Goal: Transaction & Acquisition: Obtain resource

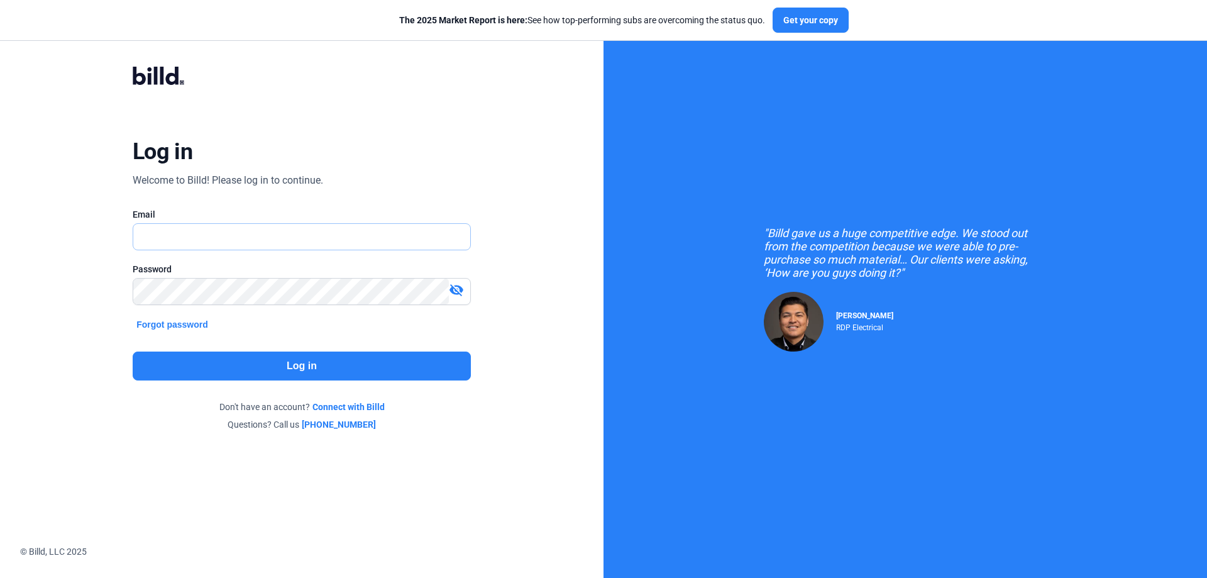
type input "[EMAIL_ADDRESS][DOMAIN_NAME]"
click at [305, 356] on button "Log in" at bounding box center [302, 365] width 338 height 29
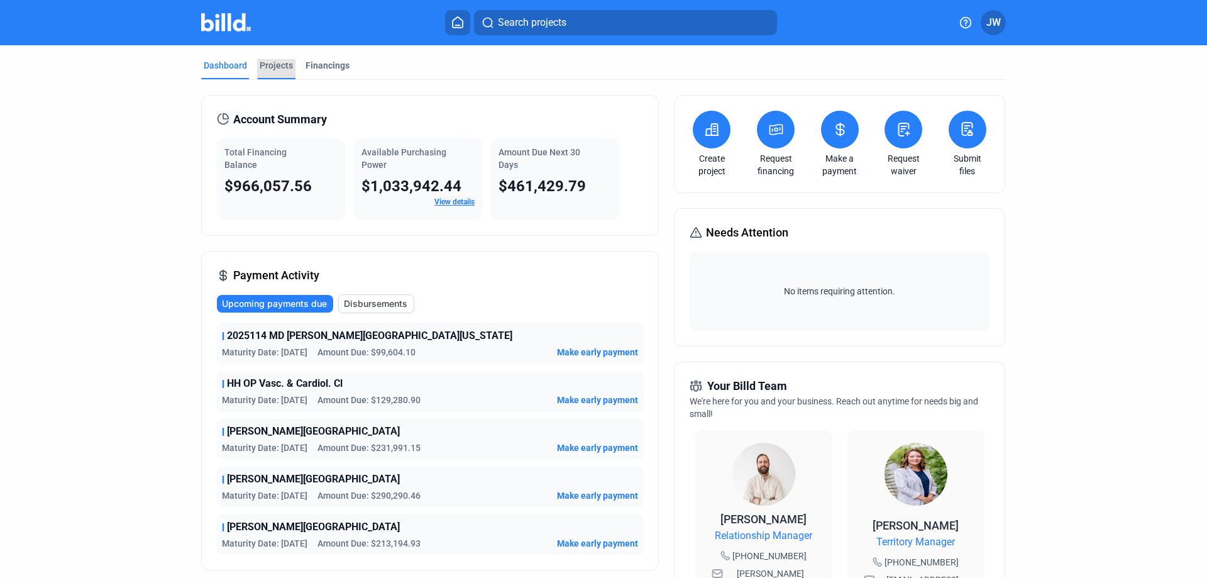
click at [270, 62] on div "Projects" at bounding box center [276, 65] width 33 height 13
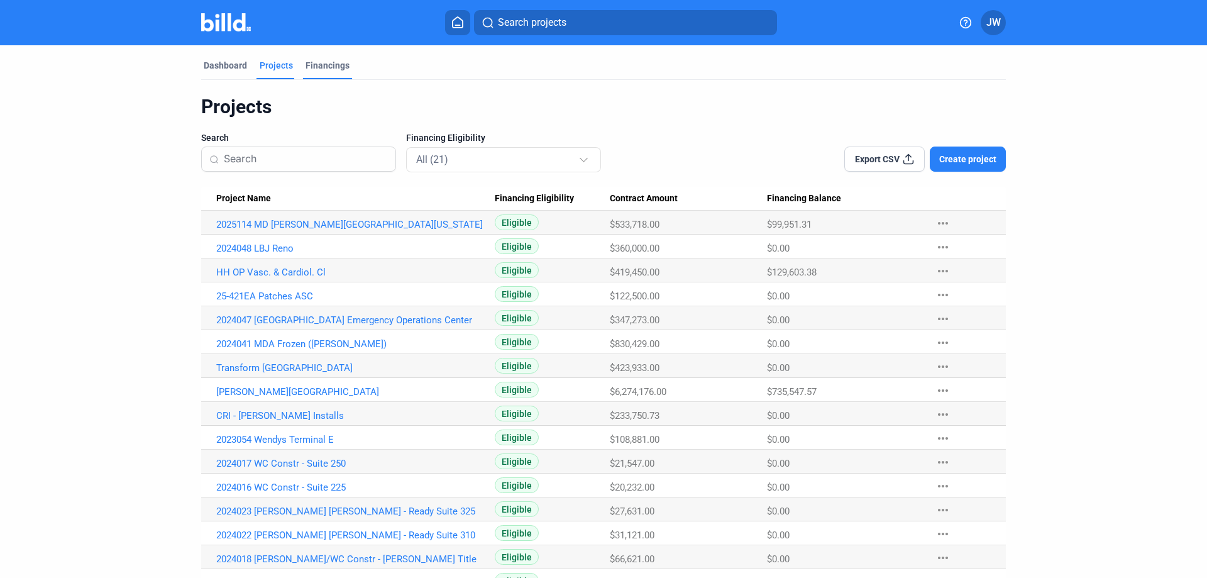
click at [324, 63] on div "Financings" at bounding box center [327, 65] width 44 height 13
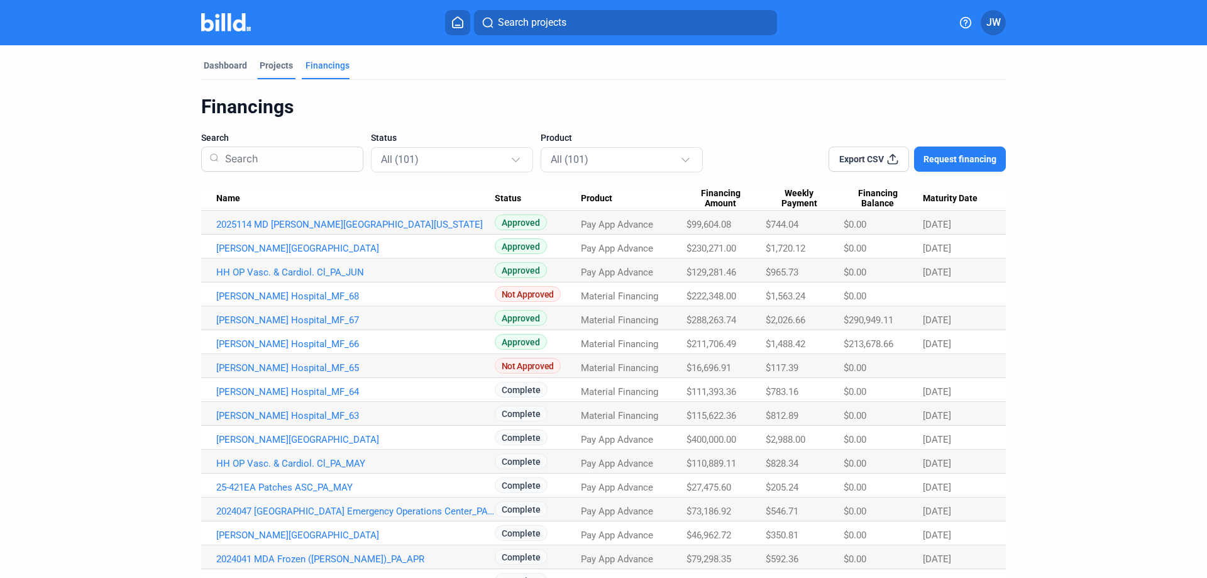
click at [277, 67] on div "Projects" at bounding box center [276, 65] width 33 height 13
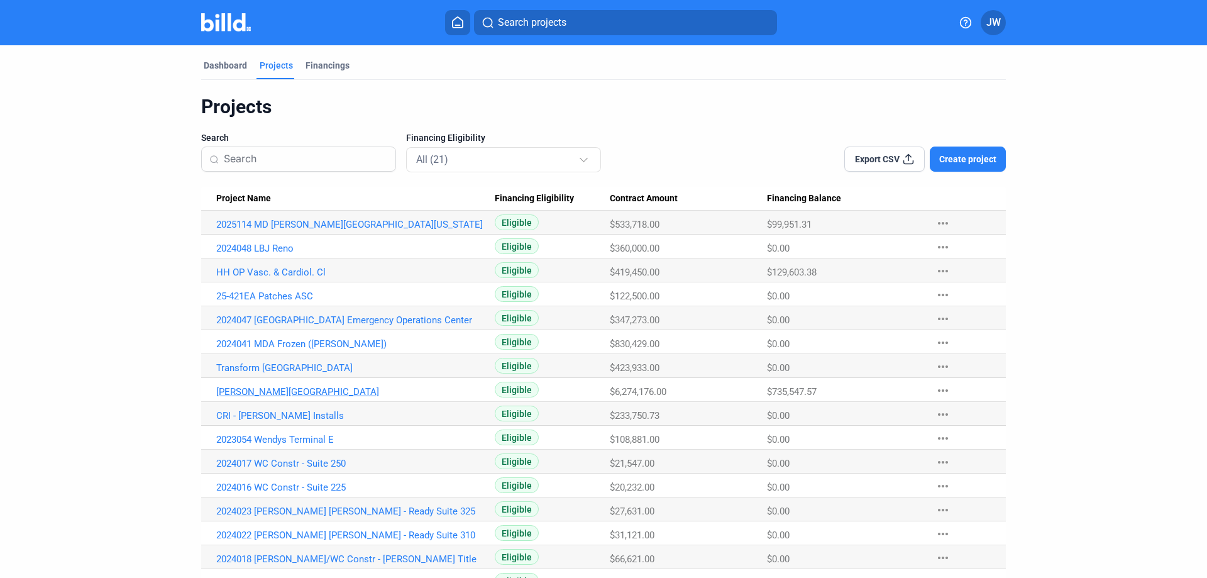
click at [263, 392] on link "[PERSON_NAME][GEOGRAPHIC_DATA]" at bounding box center [355, 391] width 278 height 11
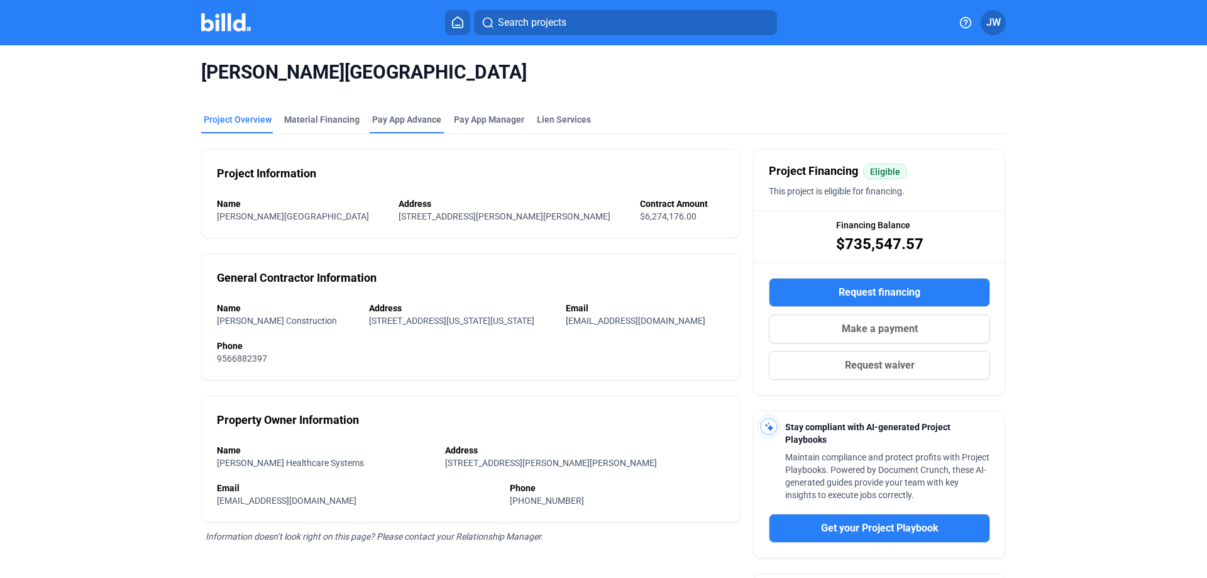
click at [396, 119] on div "Pay App Advance" at bounding box center [406, 119] width 69 height 13
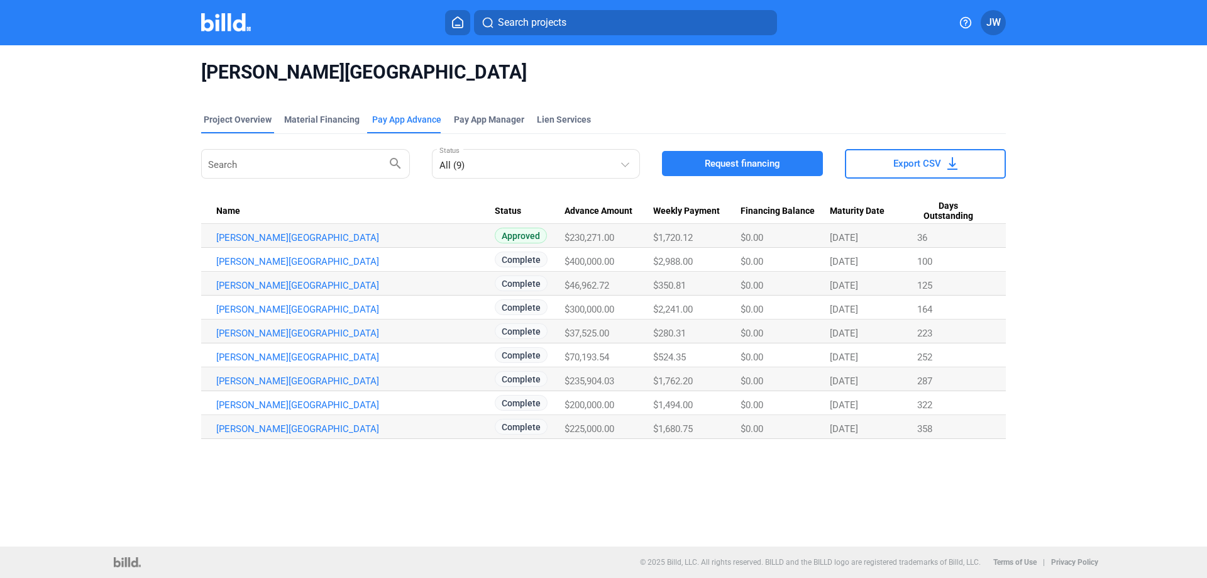
click at [249, 117] on div "Project Overview" at bounding box center [238, 119] width 68 height 13
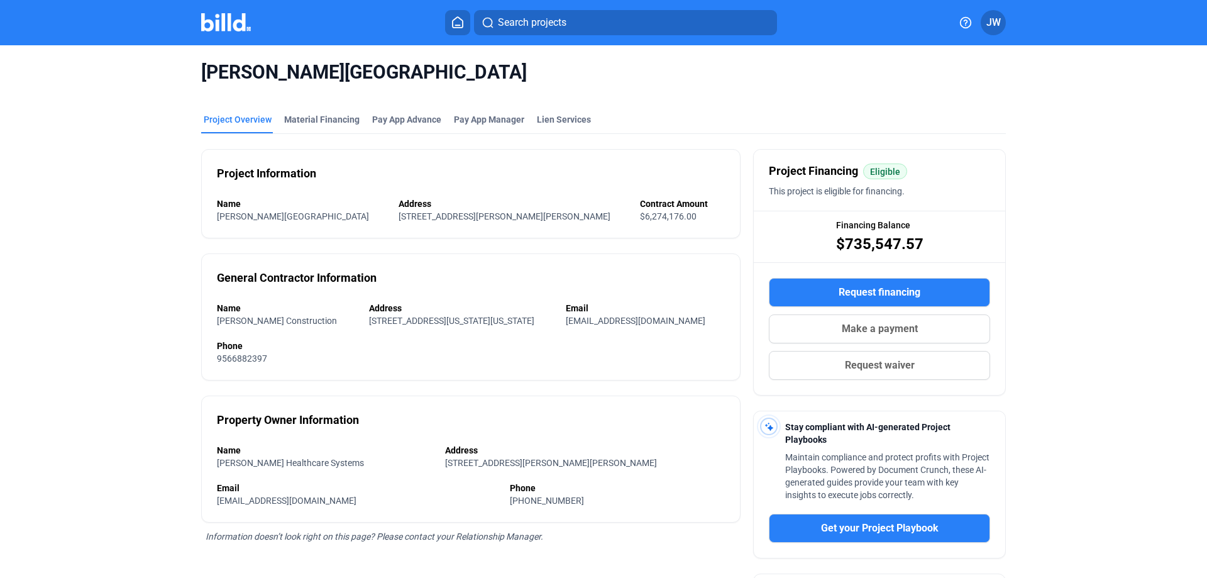
click at [226, 23] on img at bounding box center [226, 22] width 50 height 18
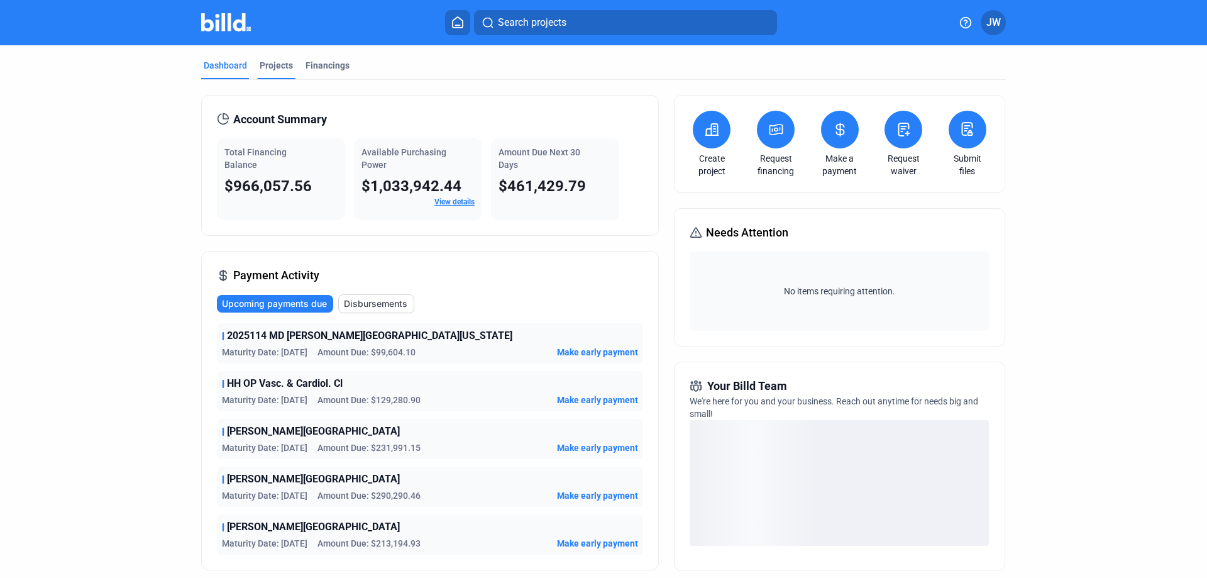
click at [279, 66] on div "Projects" at bounding box center [276, 65] width 33 height 13
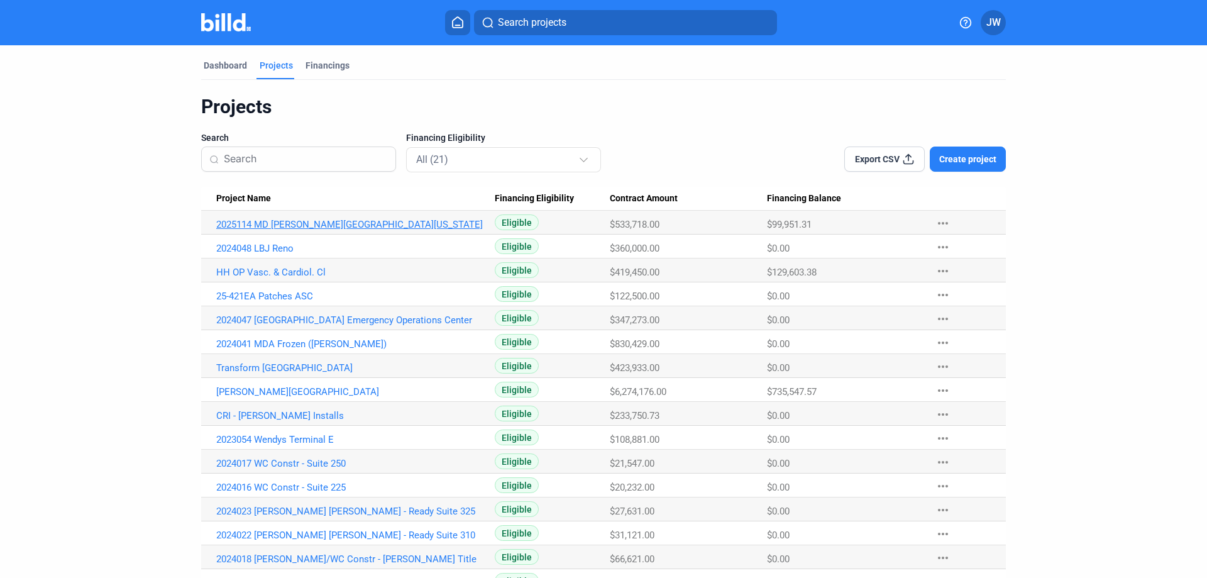
click at [332, 225] on link "2025114 MD [PERSON_NAME][GEOGRAPHIC_DATA][US_STATE]" at bounding box center [355, 224] width 278 height 11
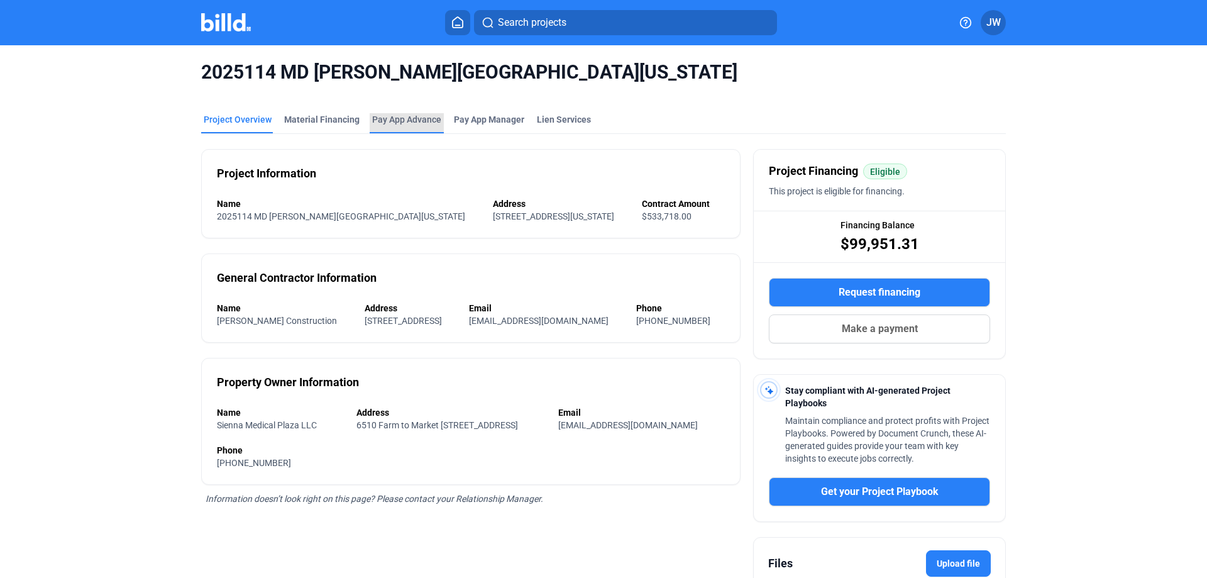
click at [411, 122] on div "Pay App Advance" at bounding box center [406, 119] width 69 height 13
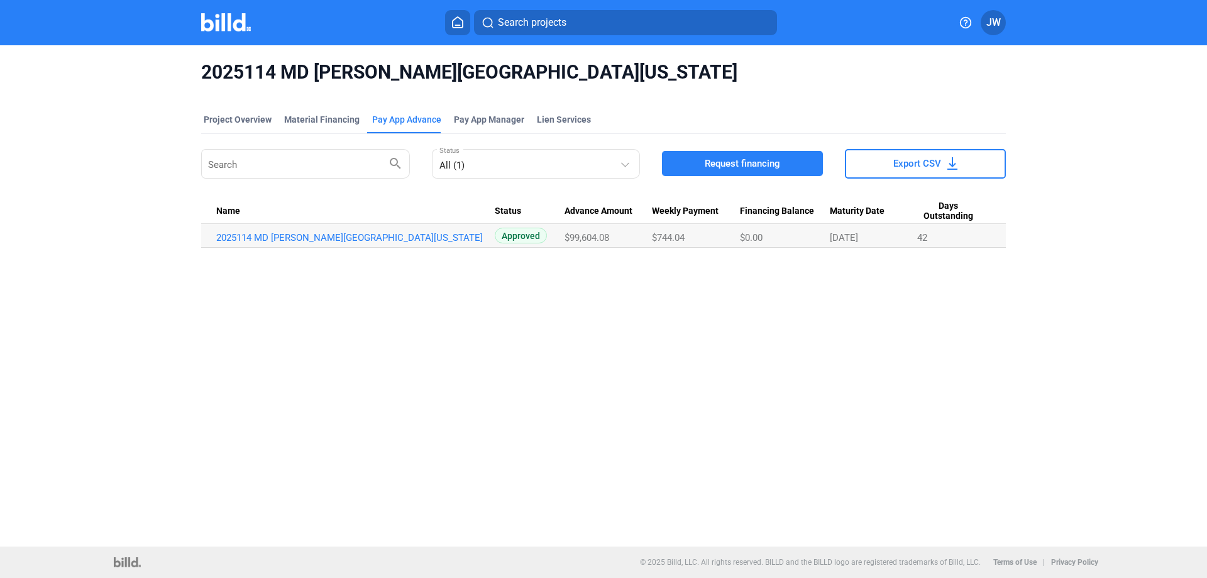
click at [226, 22] on img at bounding box center [226, 22] width 50 height 18
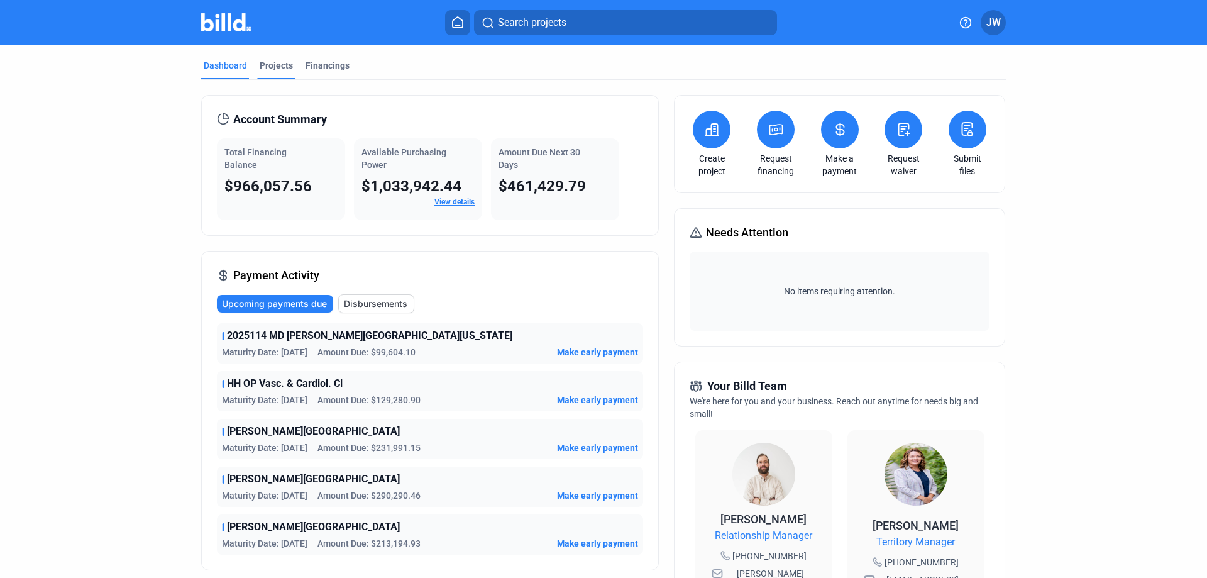
click at [275, 63] on div "Projects" at bounding box center [276, 65] width 33 height 13
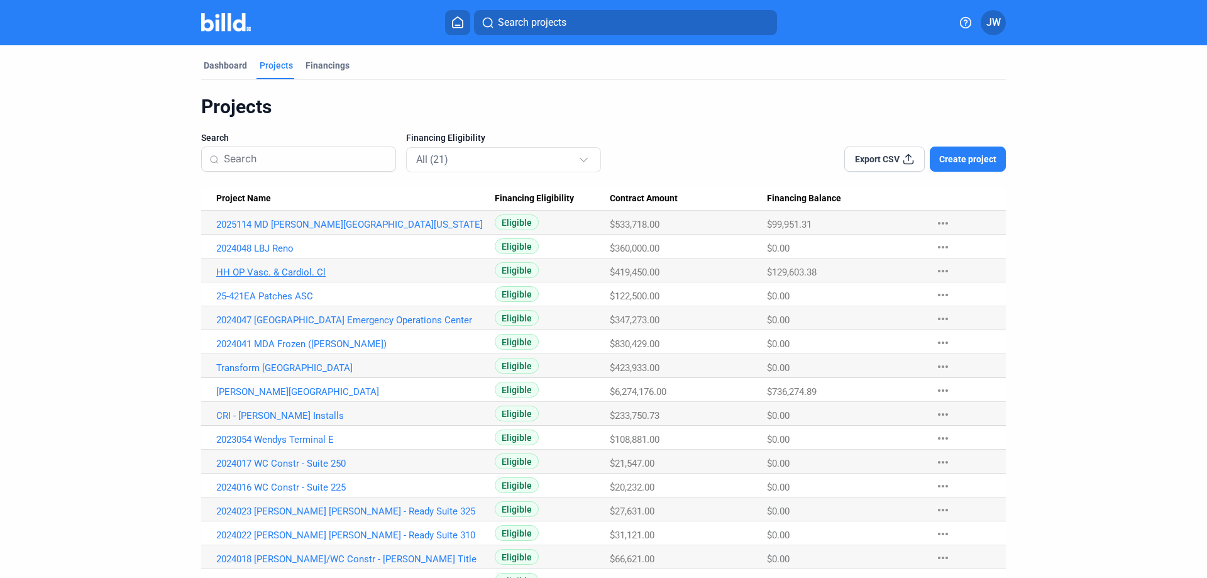
click at [287, 270] on link "HH OP Vasc. & Cardiol. Cl" at bounding box center [355, 271] width 278 height 11
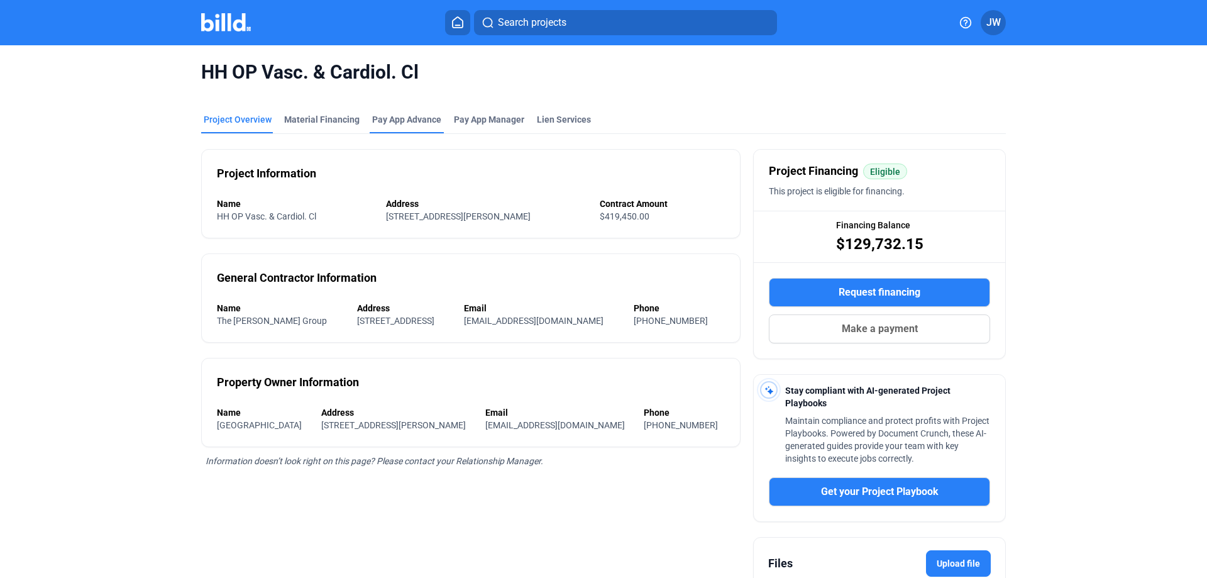
click at [392, 121] on div "Pay App Advance" at bounding box center [406, 119] width 69 height 13
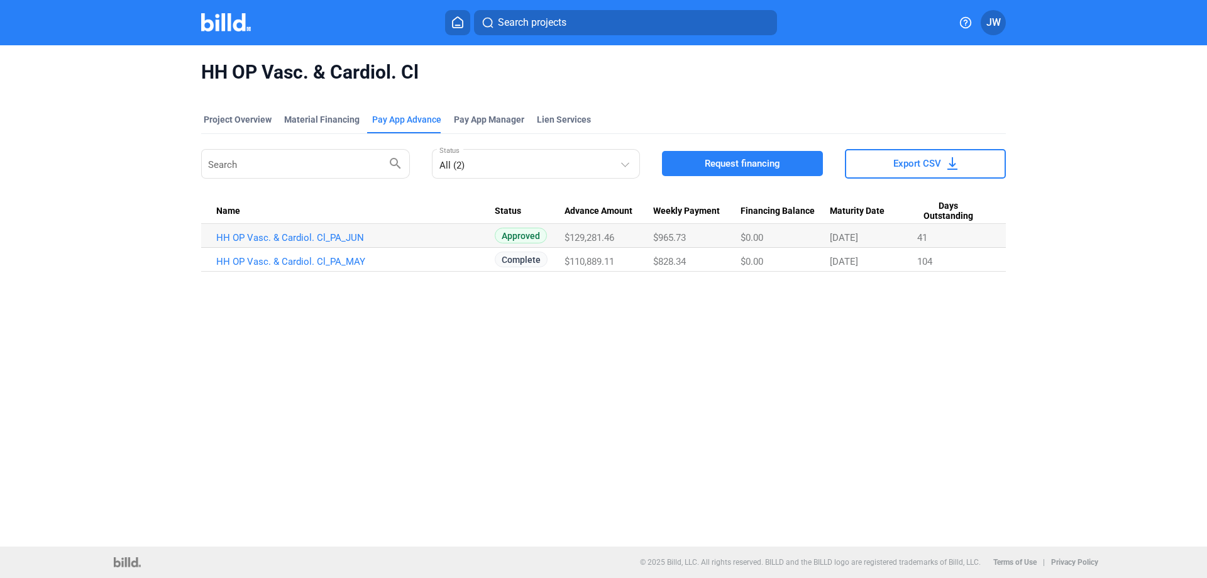
click at [229, 19] on img at bounding box center [226, 22] width 50 height 18
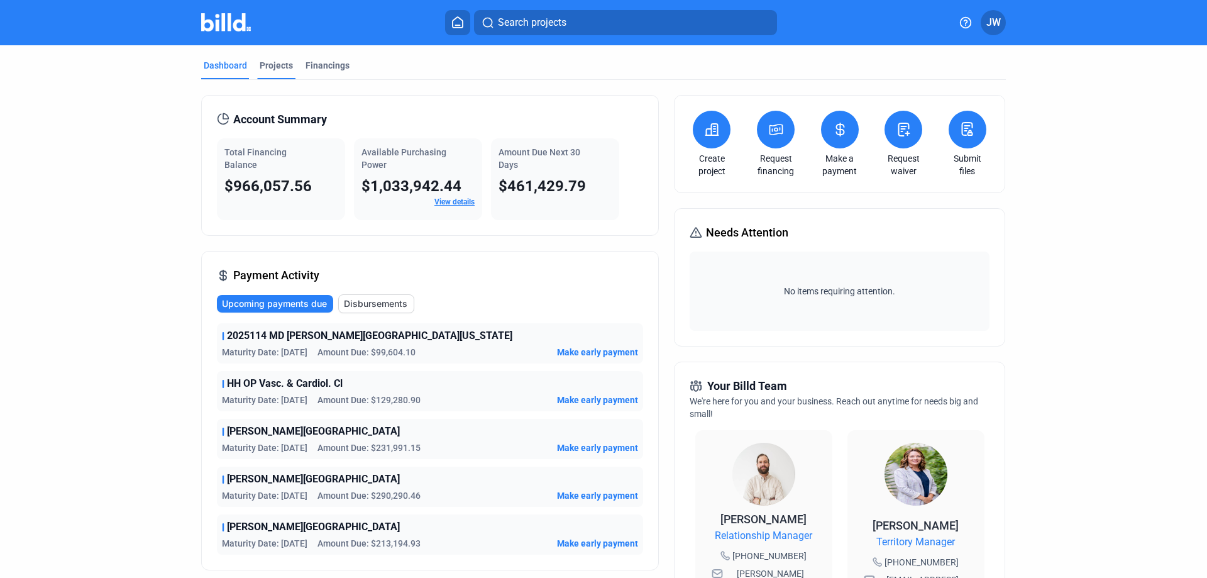
click at [267, 66] on div "Projects" at bounding box center [276, 65] width 33 height 13
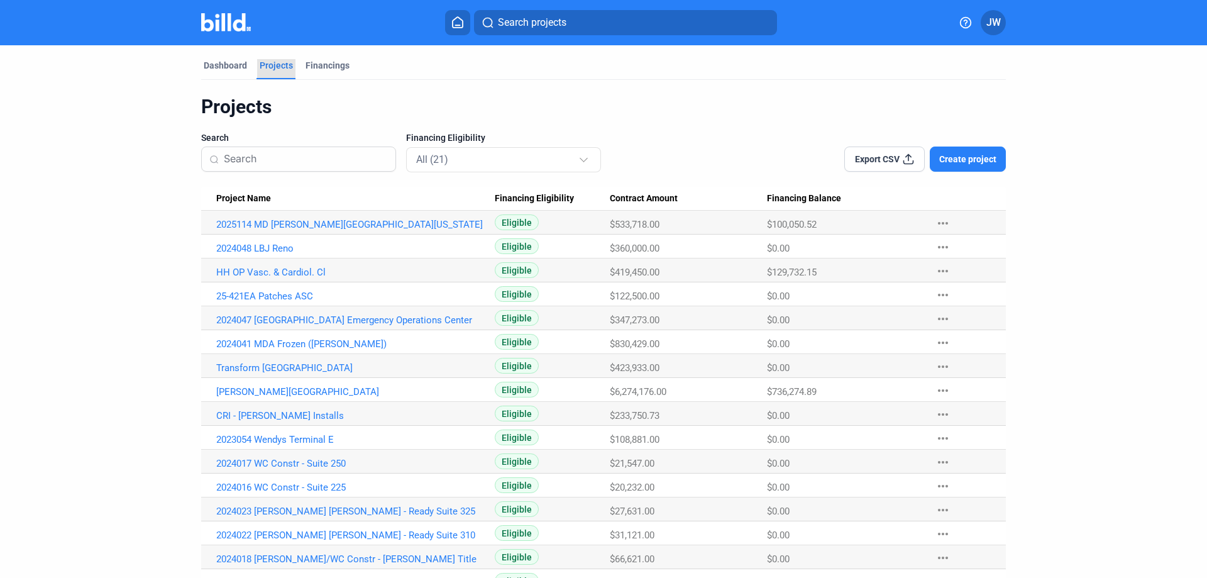
click at [275, 63] on div "Projects" at bounding box center [276, 65] width 33 height 13
click at [263, 389] on link "[PERSON_NAME][GEOGRAPHIC_DATA]" at bounding box center [355, 391] width 278 height 11
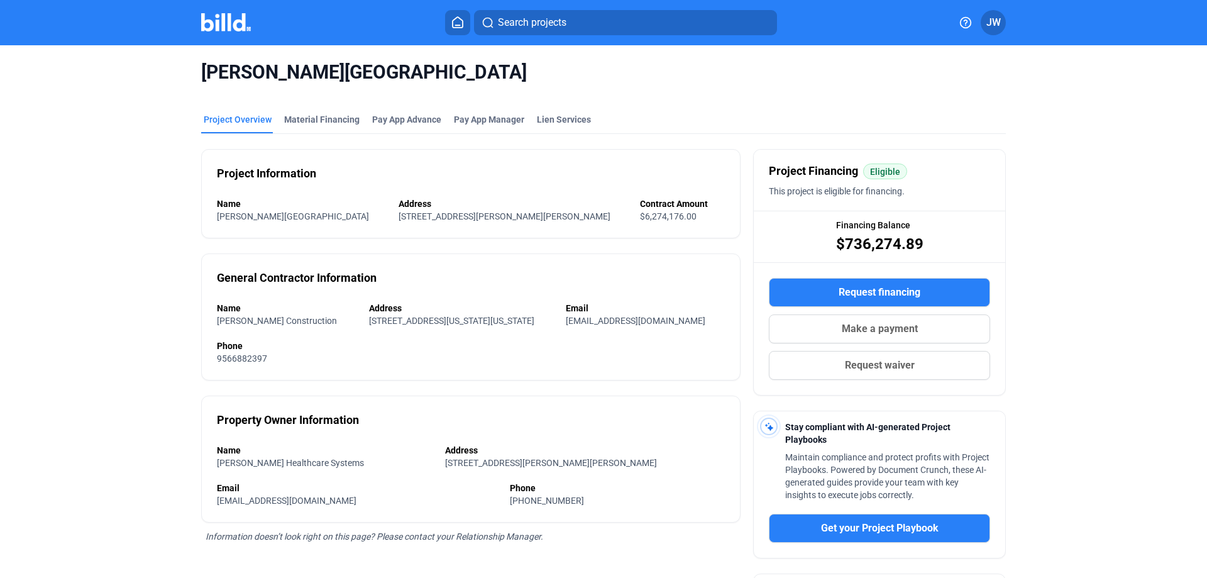
click at [318, 113] on mat-tab-group "Project Overview Material Financing Pay App Advance Pay App Manager Lien Servic…" at bounding box center [603, 399] width 804 height 601
click at [317, 118] on div "Material Financing" at bounding box center [321, 119] width 75 height 13
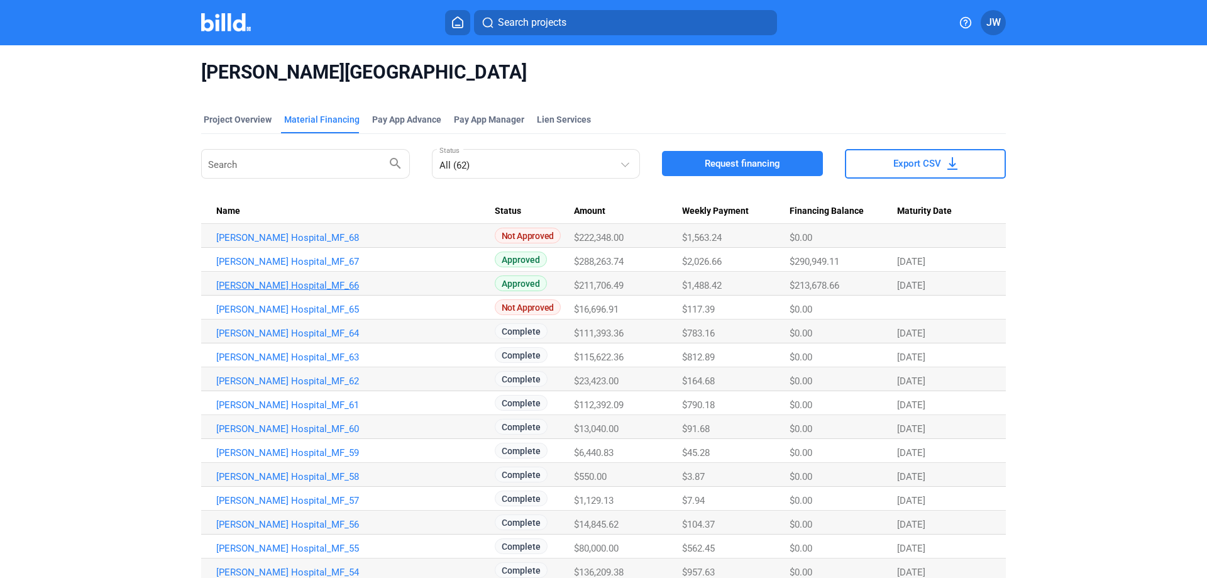
click at [294, 285] on link "[PERSON_NAME] Hospital_MF_66" at bounding box center [355, 285] width 278 height 11
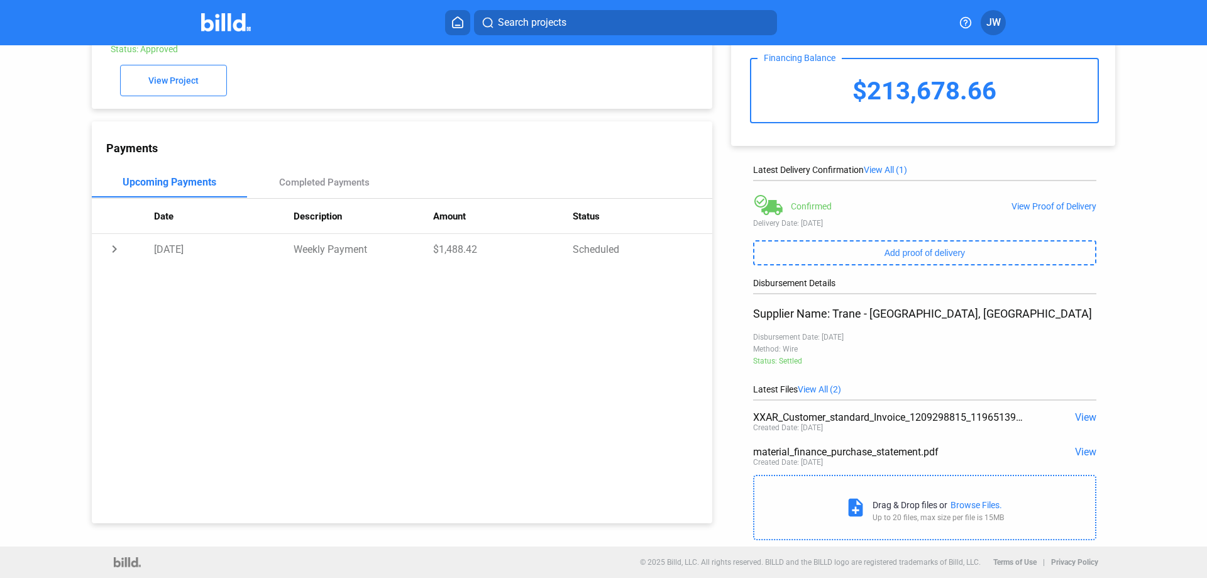
scroll to position [72, 0]
click at [1080, 417] on span "View" at bounding box center [1085, 417] width 21 height 12
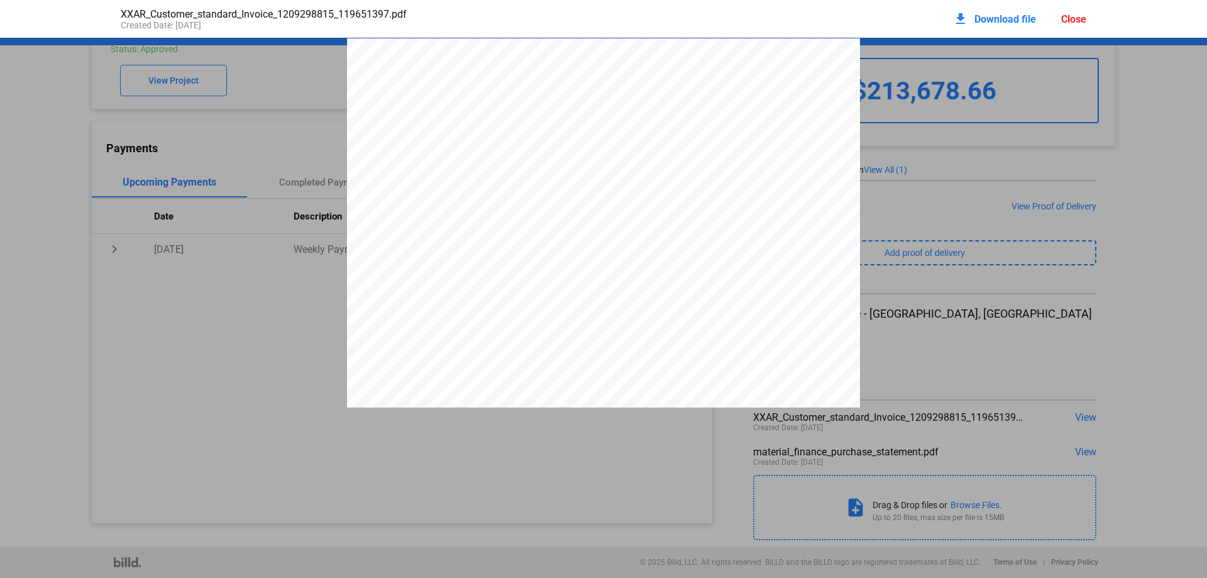
scroll to position [6, 0]
click at [1151, 324] on div "Trane U.S. Inc. [STREET_ADDRESS] Page 1 of 1 Invoice Invoice Number 315389576 7…" at bounding box center [603, 364] width 1207 height 664
click at [150, 360] on div "Trane U.S. Inc. [STREET_ADDRESS] Page 1 of 1 Invoice Invoice Number 315389576 7…" at bounding box center [603, 364] width 1207 height 664
click at [1079, 16] on div "Close" at bounding box center [1073, 19] width 25 height 12
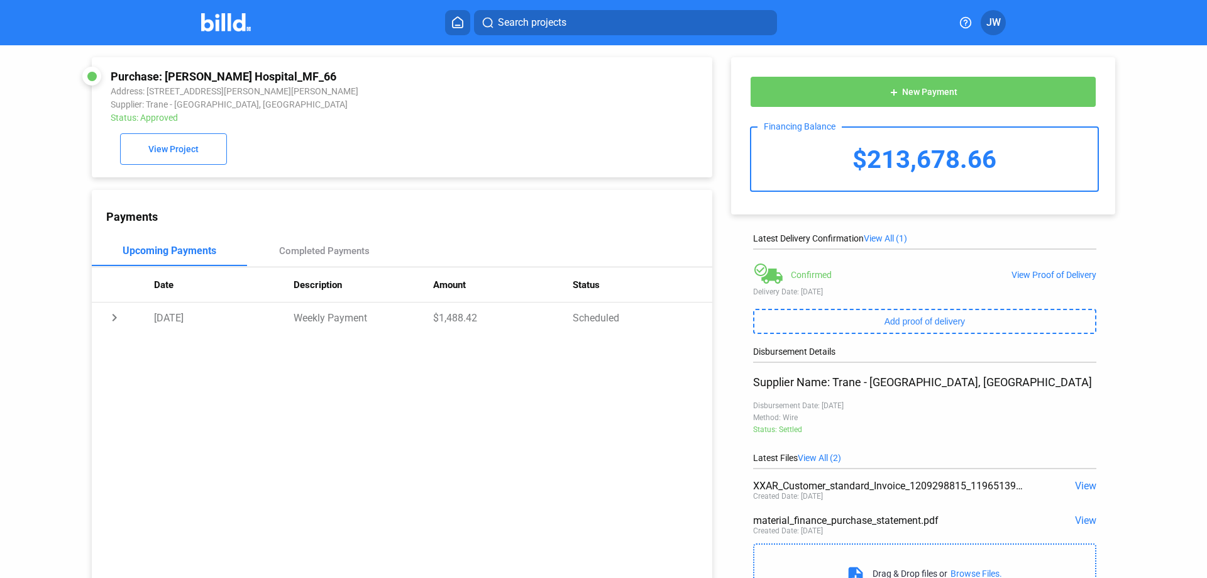
scroll to position [0, 0]
click at [176, 155] on span "View Project" at bounding box center [173, 150] width 50 height 10
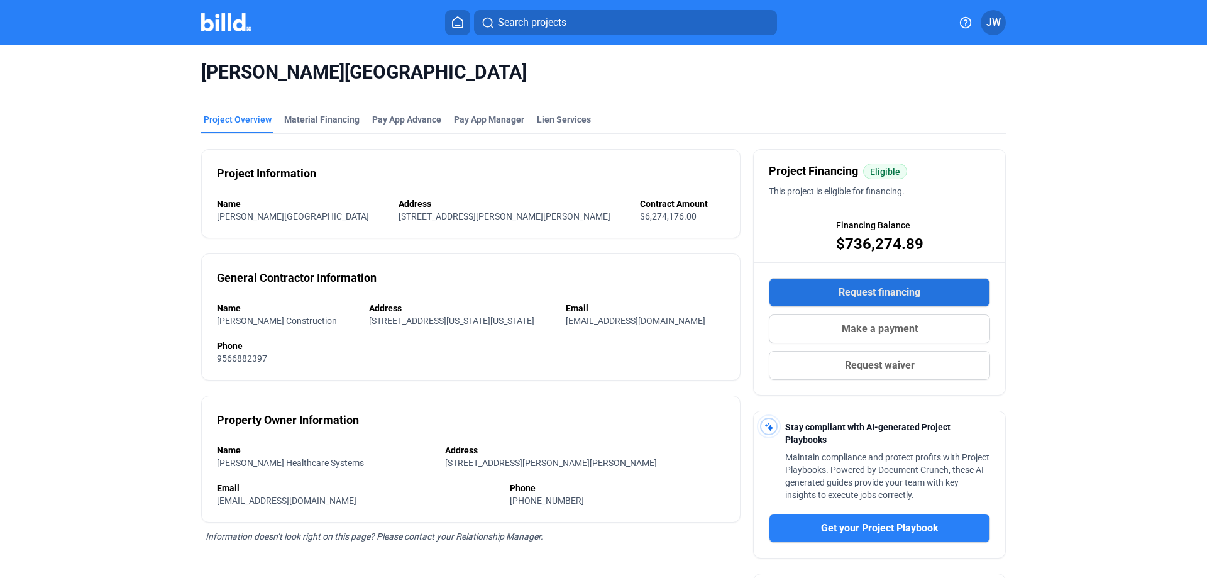
click at [881, 290] on span "Request financing" at bounding box center [879, 292] width 82 height 15
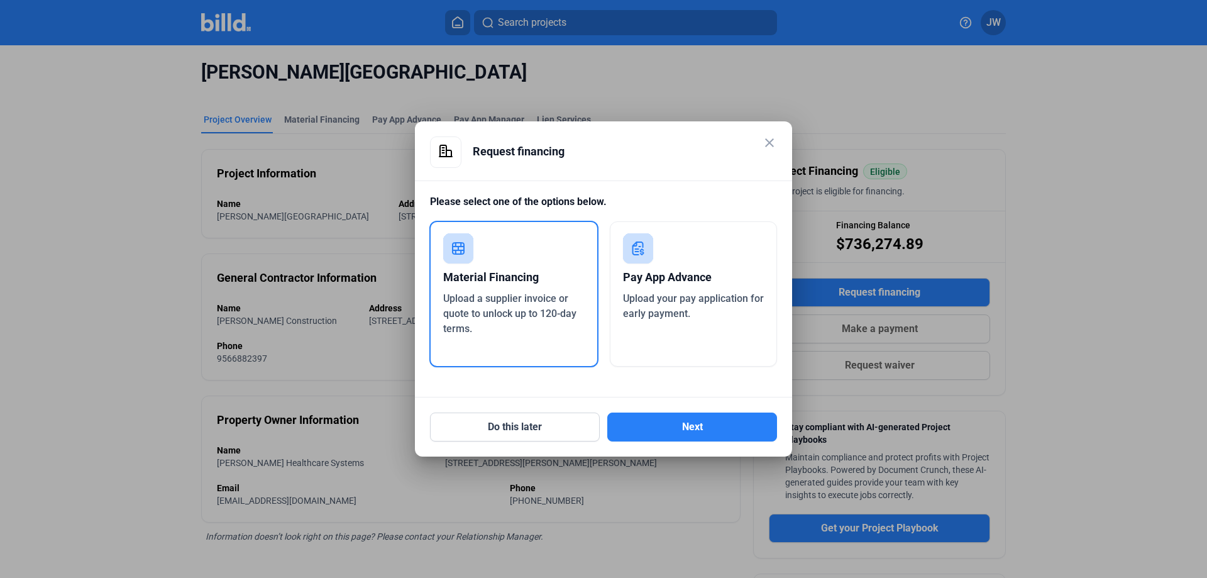
click at [659, 285] on div "Pay App Advance" at bounding box center [693, 277] width 141 height 28
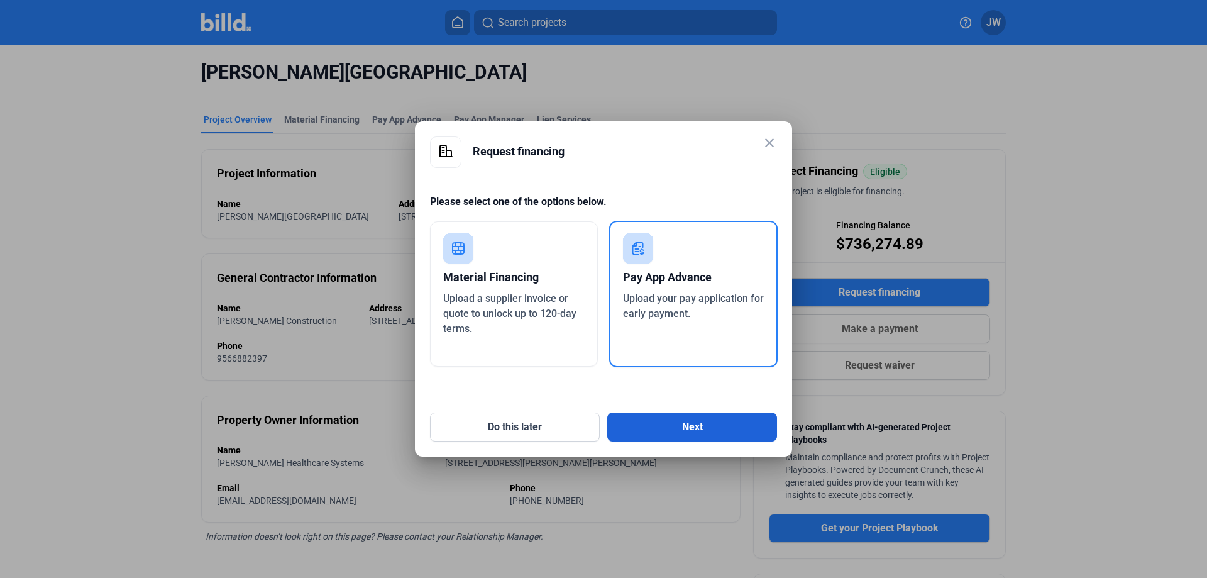
click at [686, 426] on button "Next" at bounding box center [692, 426] width 170 height 29
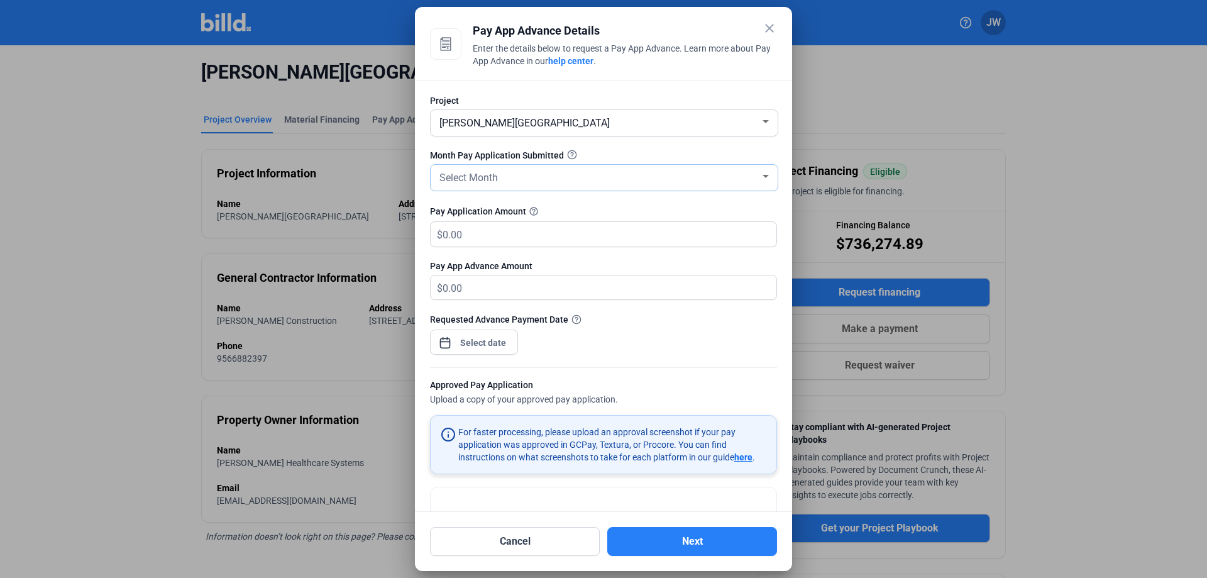
click at [576, 172] on div "Select Month" at bounding box center [598, 177] width 323 height 18
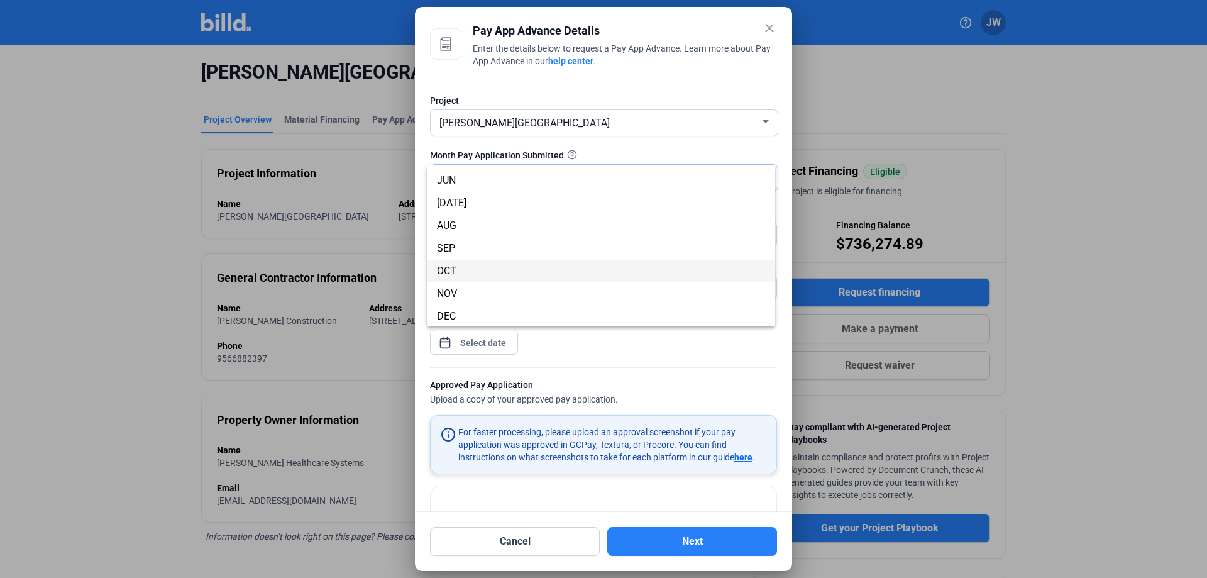
scroll to position [111, 0]
click at [527, 229] on span "AUG" at bounding box center [601, 224] width 328 height 23
click at [494, 236] on input "text" at bounding box center [601, 234] width 319 height 25
drag, startPoint x: 469, startPoint y: 236, endPoint x: 439, endPoint y: 241, distance: 31.2
click at [439, 241] on div "$" at bounding box center [604, 234] width 346 height 25
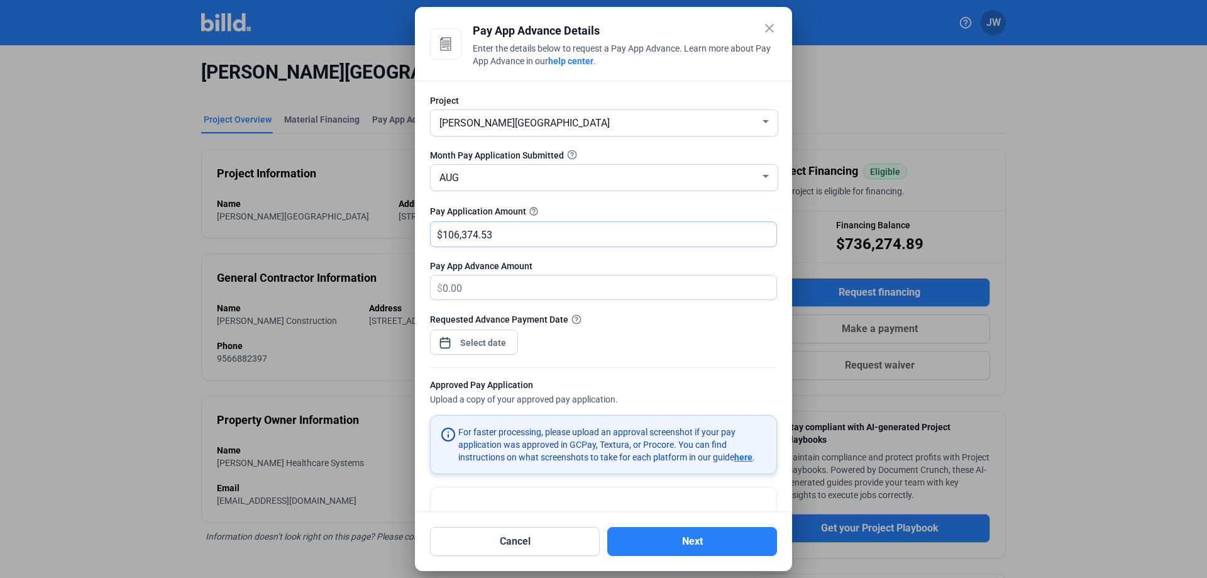
type input "106,374.53"
click at [488, 341] on div "close Pay App Advance Details Enter the details below to request a Pay App Adva…" at bounding box center [603, 289] width 1207 height 578
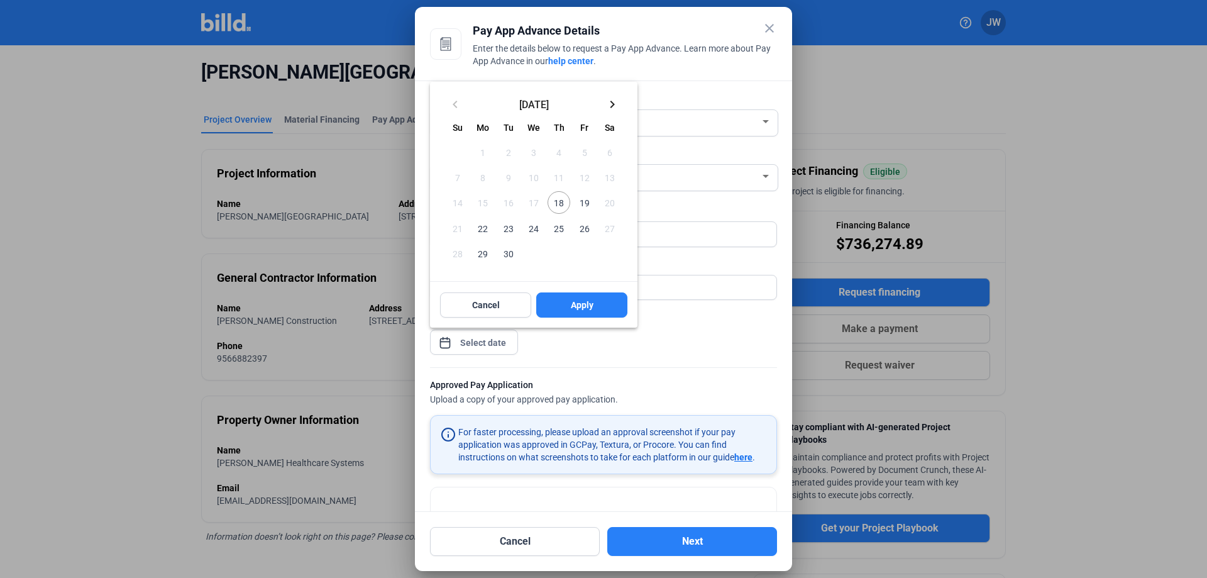
click at [557, 200] on span "18" at bounding box center [558, 202] width 23 height 23
click at [573, 304] on span "Apply" at bounding box center [582, 305] width 23 height 13
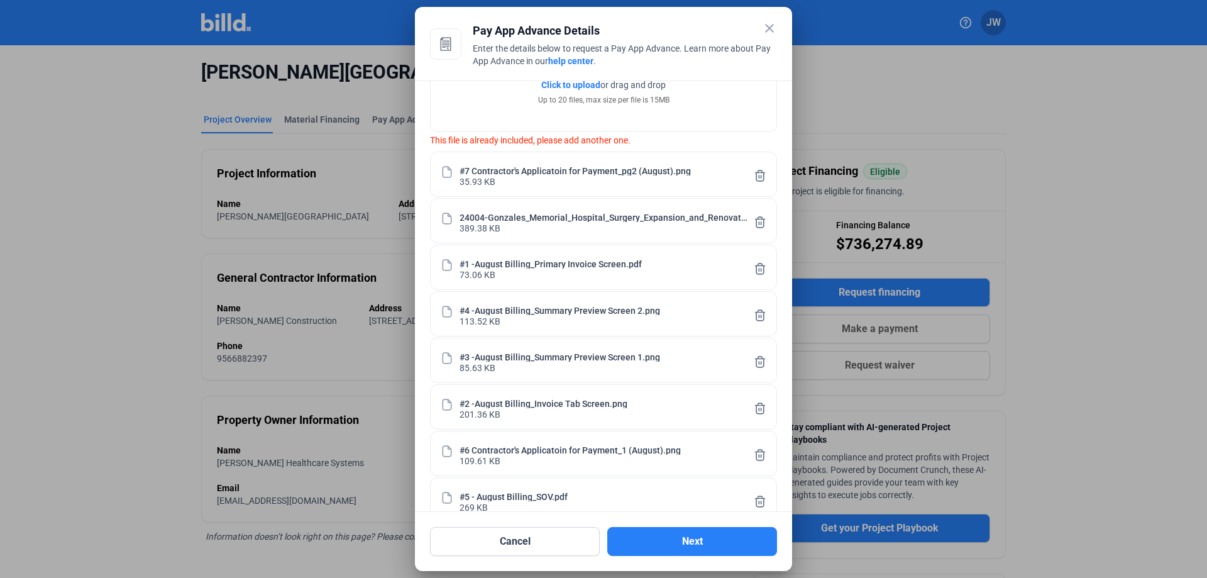
scroll to position [463, 0]
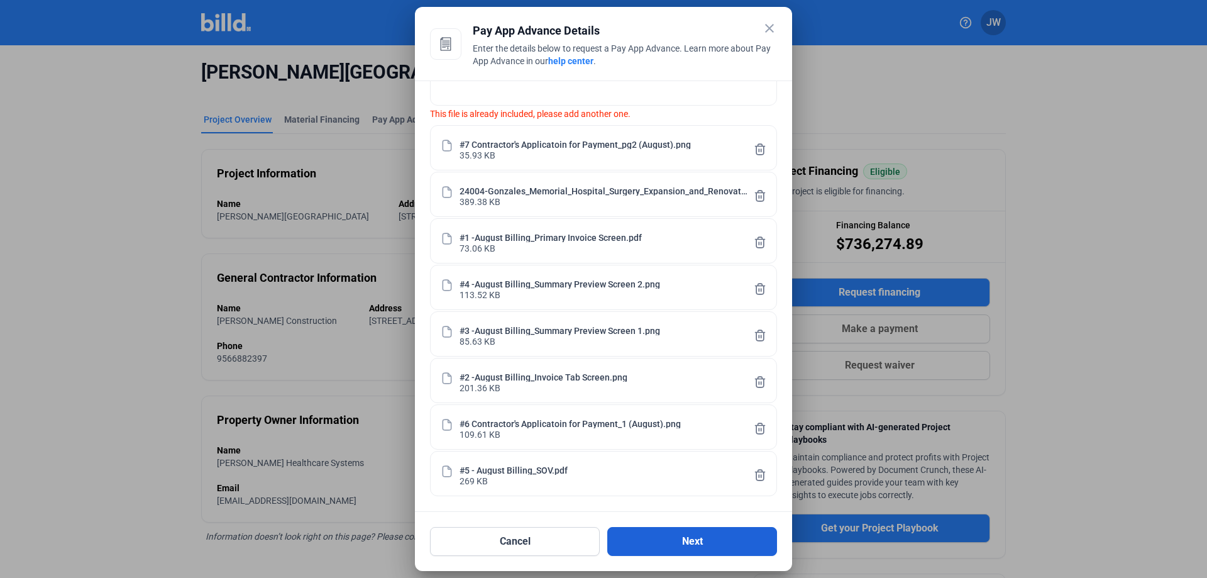
click at [710, 543] on button "Next" at bounding box center [692, 541] width 170 height 29
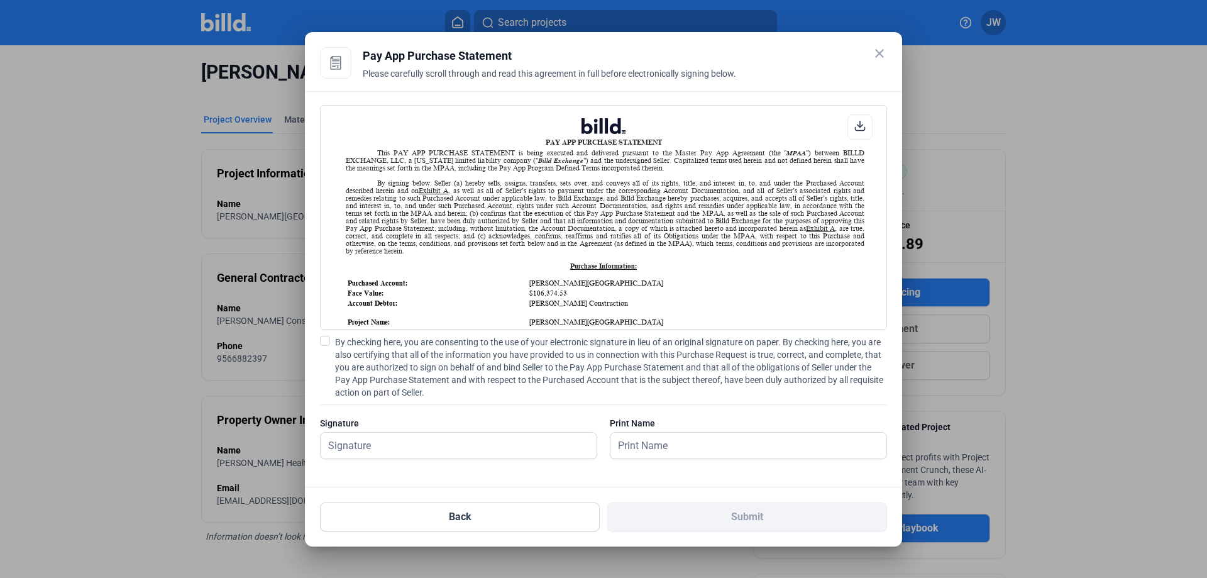
scroll to position [1, 0]
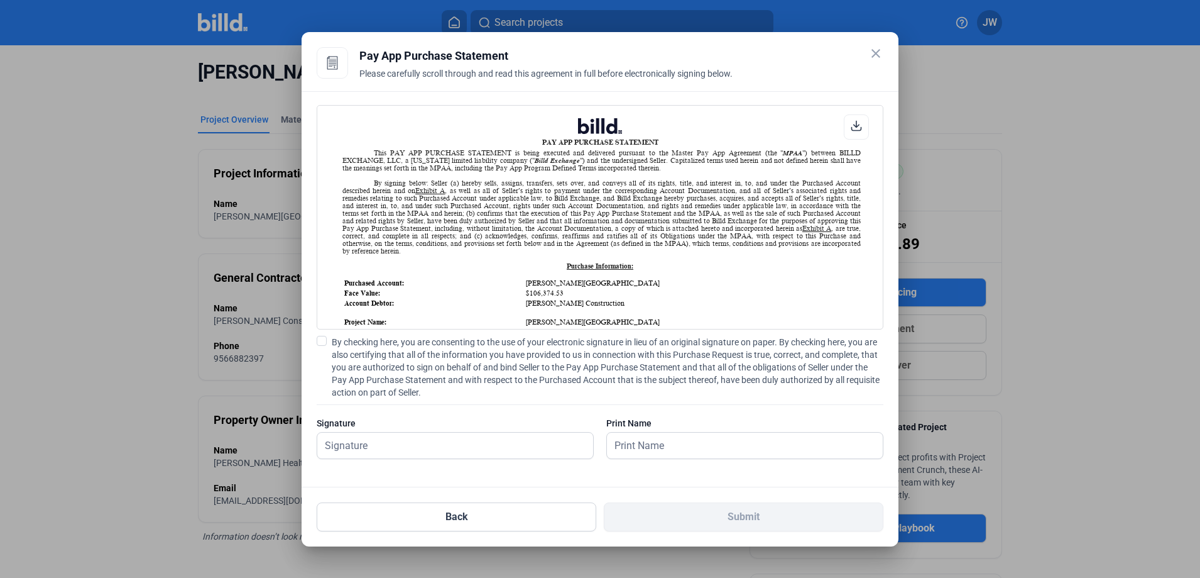
click at [326, 341] on span at bounding box center [322, 341] width 10 height 10
click at [0, 0] on input "By checking here, you are consenting to the use of your electronic signature in…" at bounding box center [0, 0] width 0 height 0
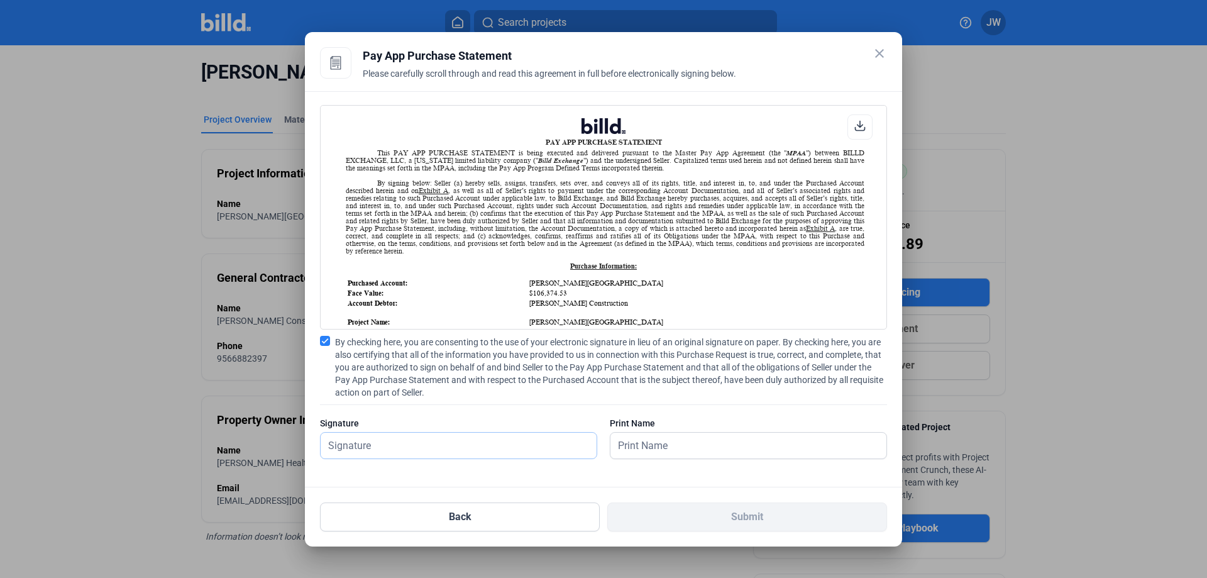
click at [429, 455] on input "text" at bounding box center [452, 445] width 262 height 26
type input "[PERSON_NAME]"
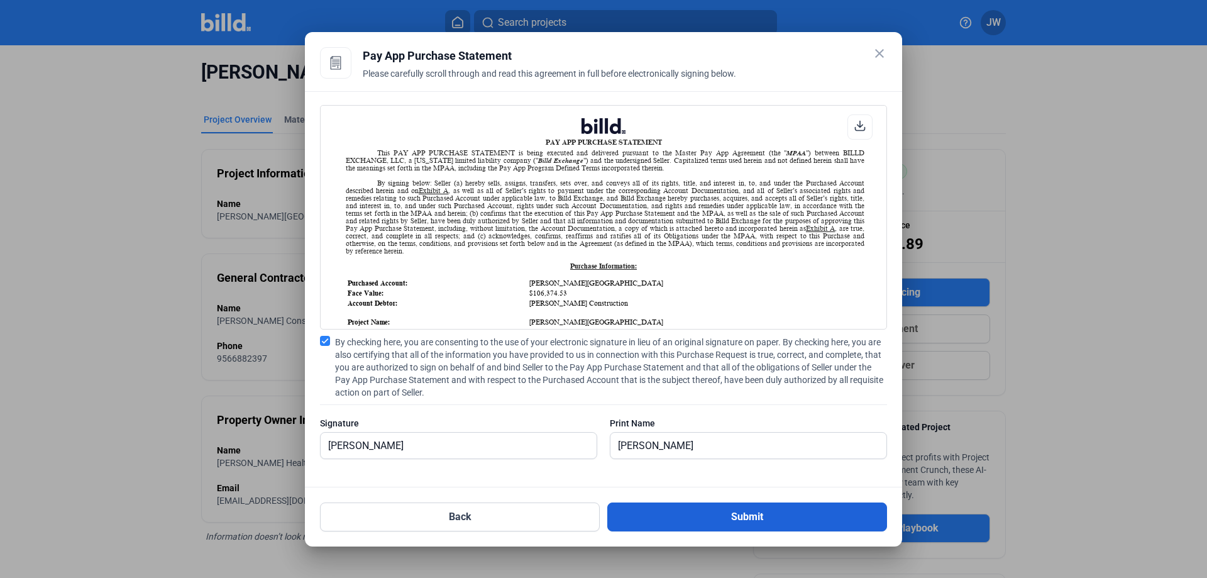
click at [745, 515] on button "Submit" at bounding box center [747, 516] width 280 height 29
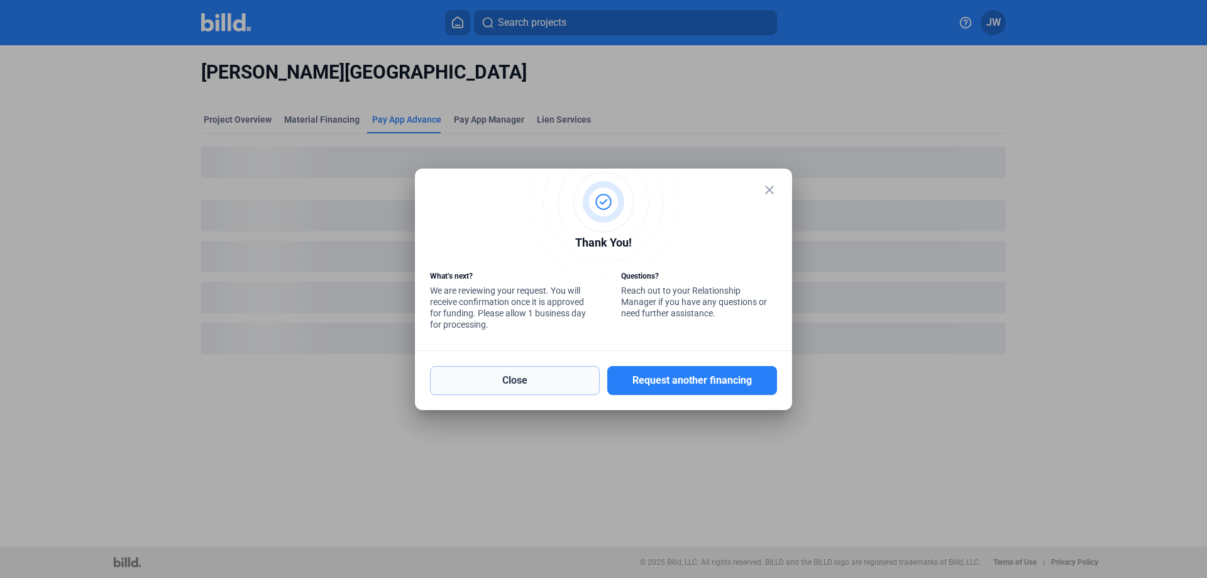
click at [534, 376] on button "Close" at bounding box center [515, 380] width 170 height 29
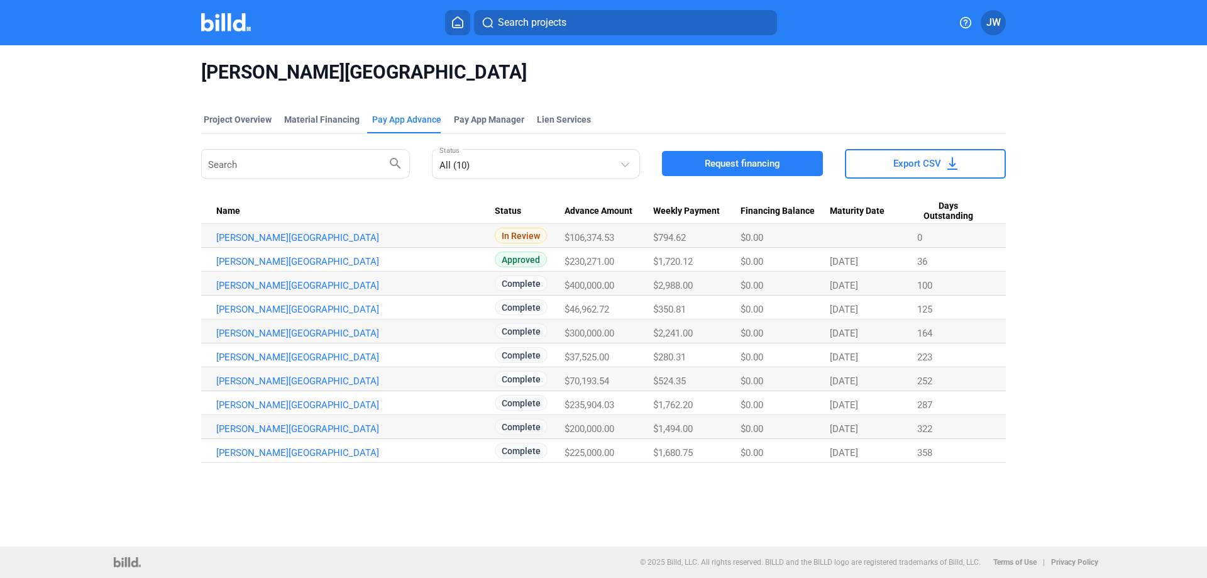
click at [229, 113] on mat-tab-group "Project Overview Material Financing Pay App Advance Pay App Manager Lien Servic…" at bounding box center [603, 280] width 804 height 363
